Goal: Task Accomplishment & Management: Manage account settings

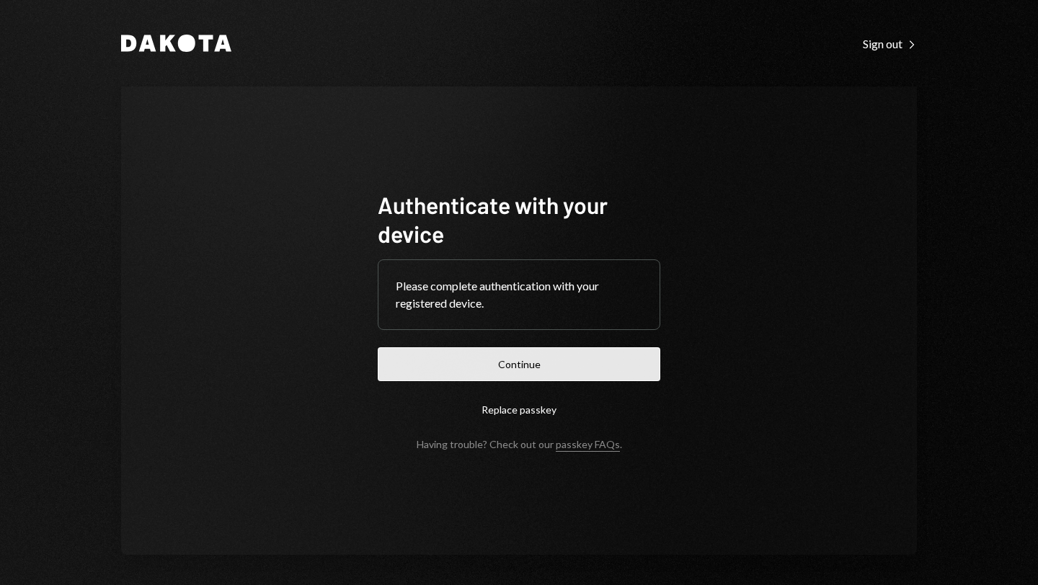
click at [496, 365] on button "Continue" at bounding box center [519, 364] width 282 height 34
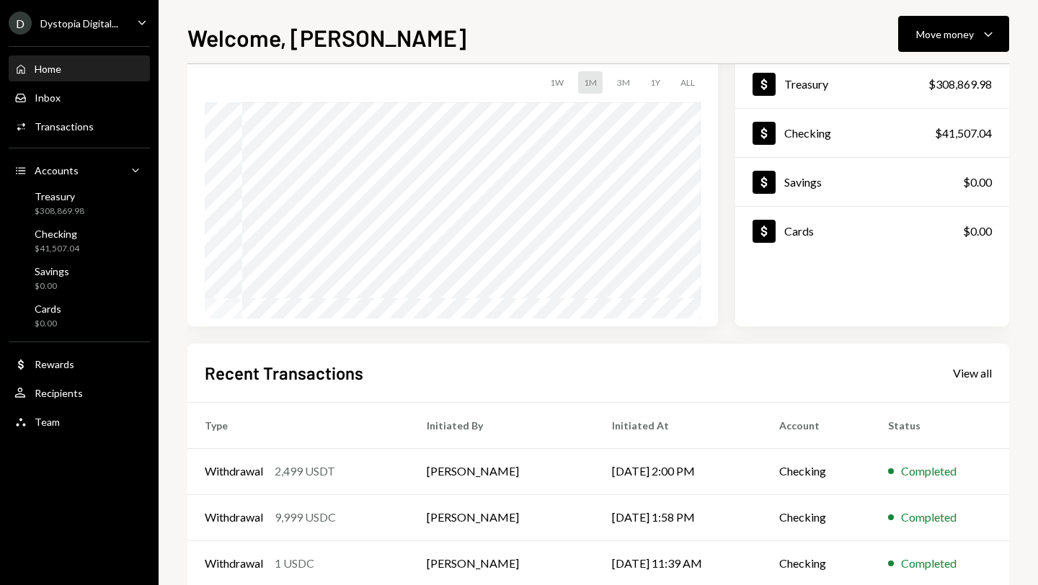
scroll to position [171, 0]
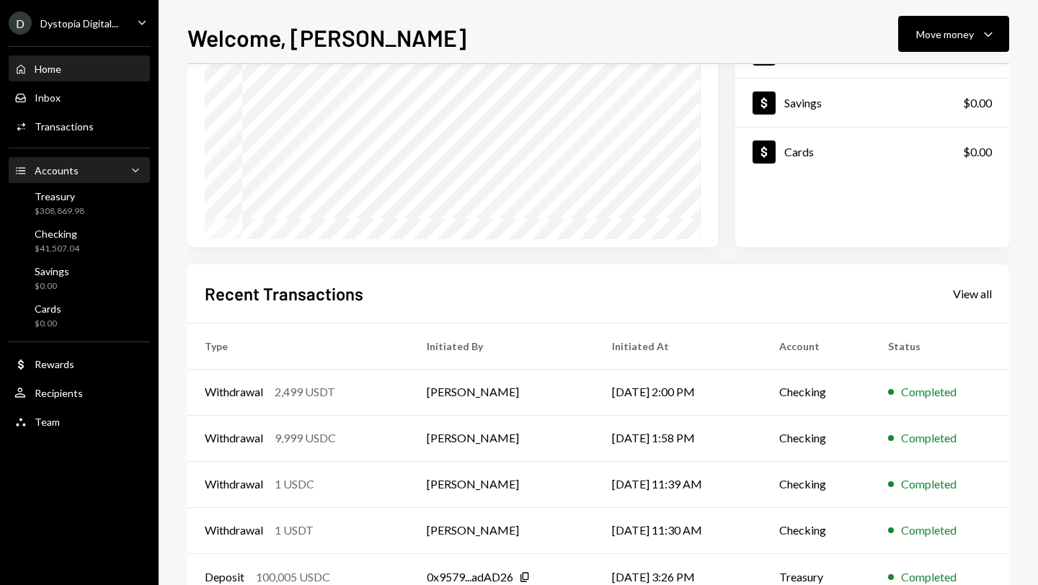
click at [64, 174] on div "Accounts" at bounding box center [57, 170] width 44 height 12
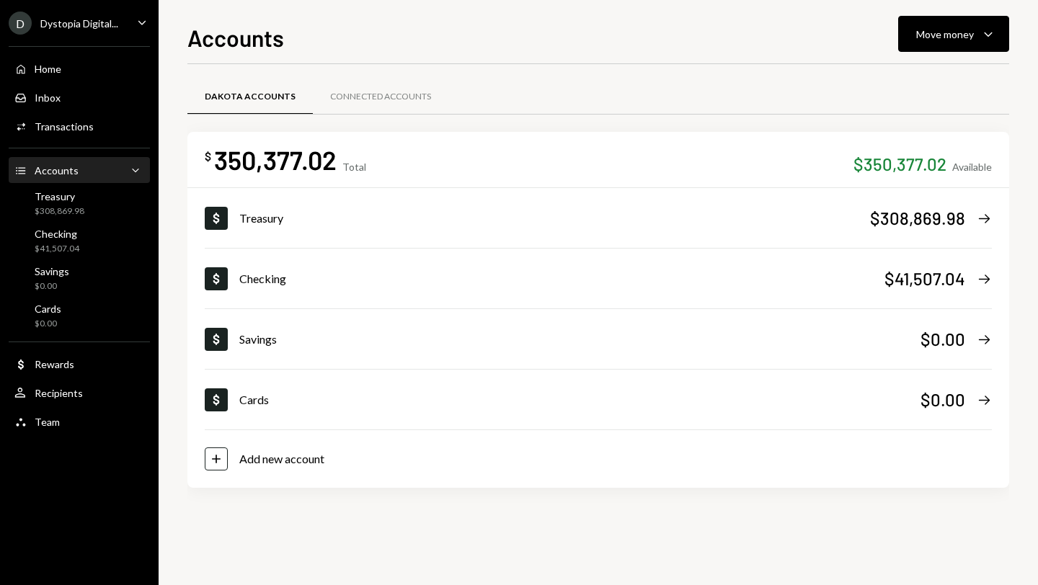
click at [92, 19] on div "Dystopia Digital..." at bounding box center [79, 23] width 78 height 12
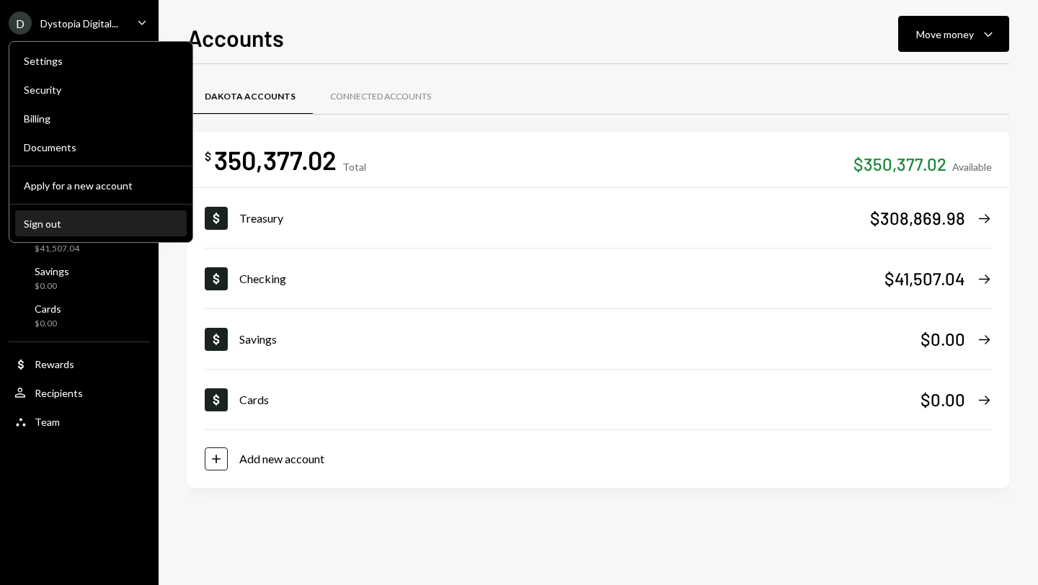
click at [81, 218] on div "Sign out" at bounding box center [101, 224] width 154 height 12
